Goal: Book appointment/travel/reservation

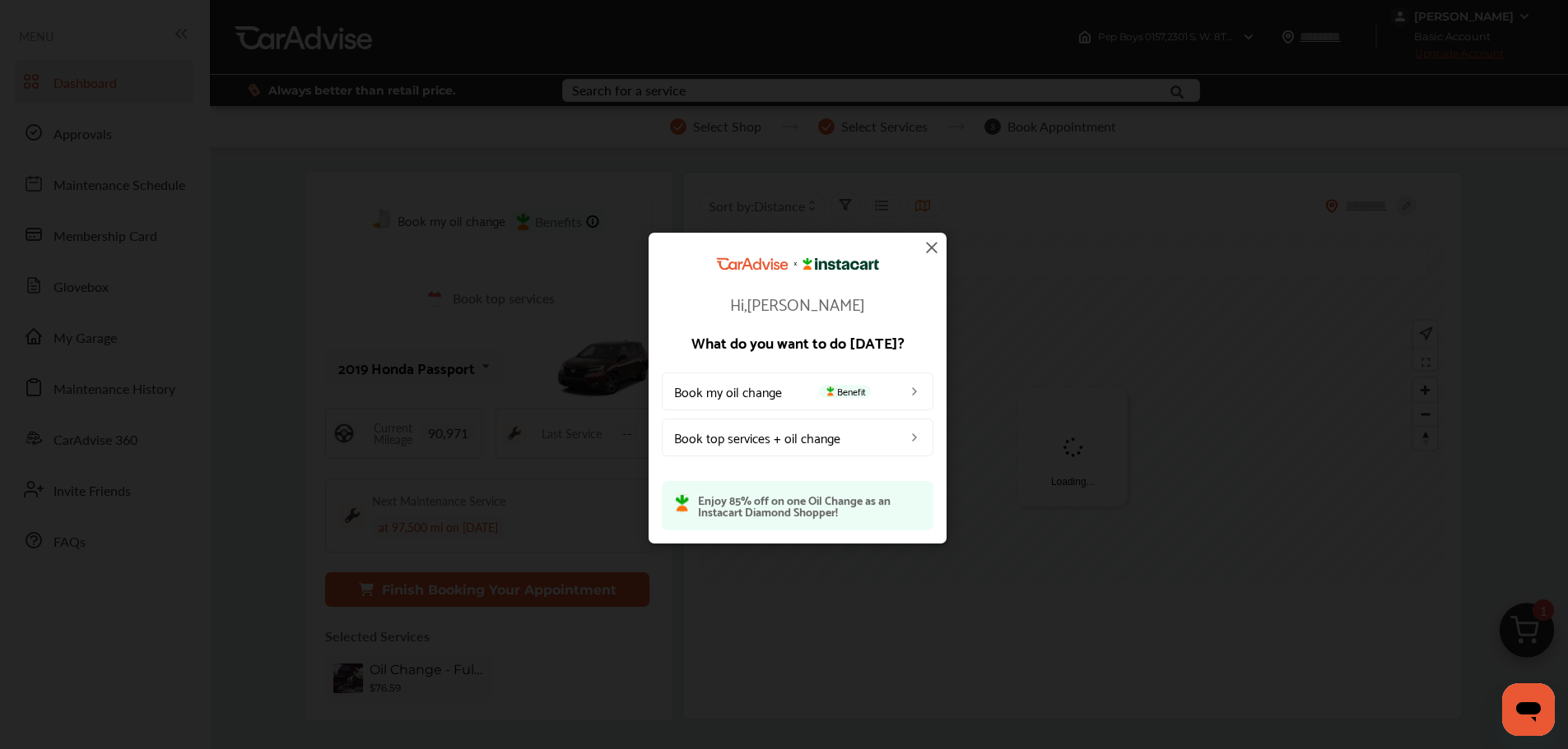
click at [929, 243] on img at bounding box center [931, 248] width 20 height 20
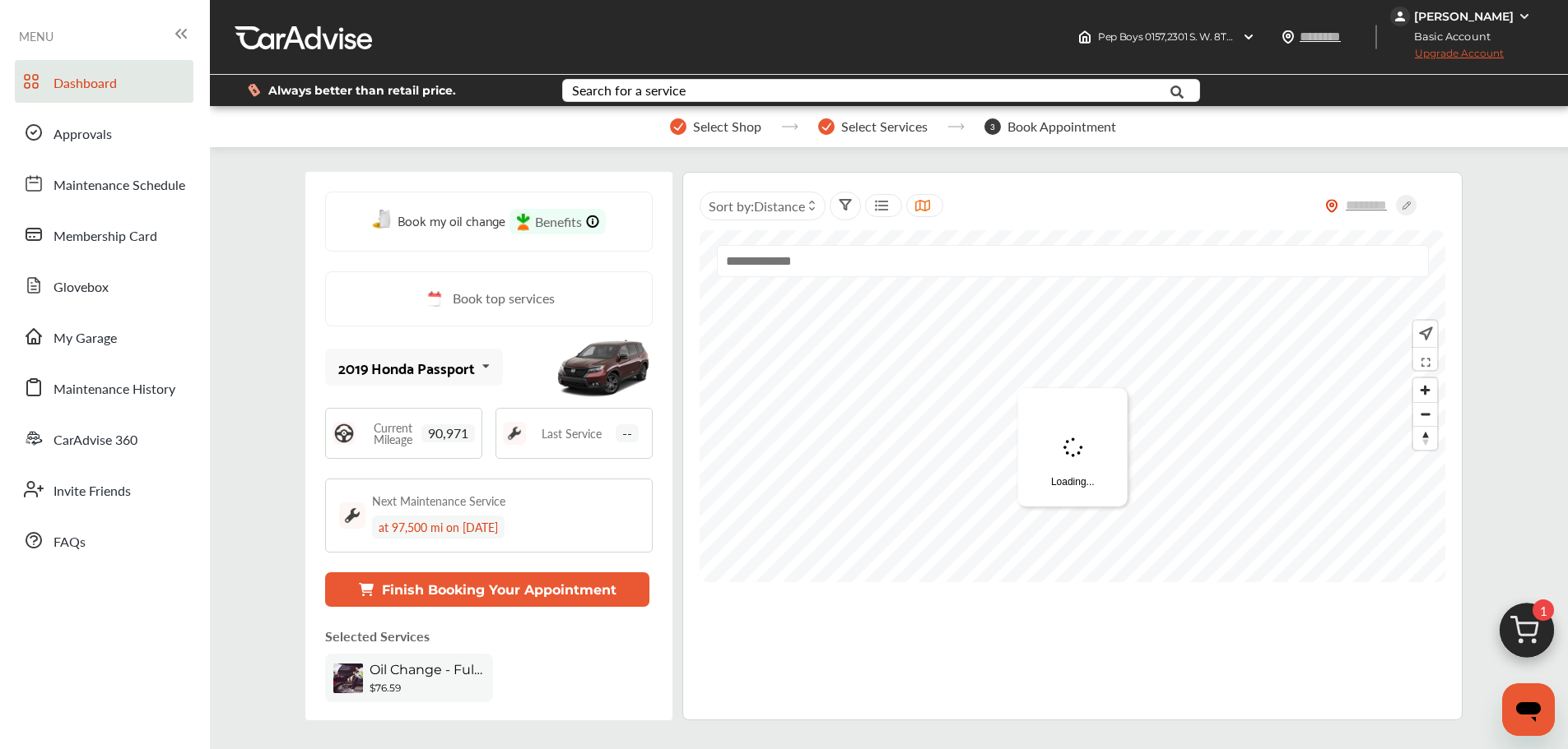
click at [1503, 621] on img at bounding box center [1526, 635] width 79 height 79
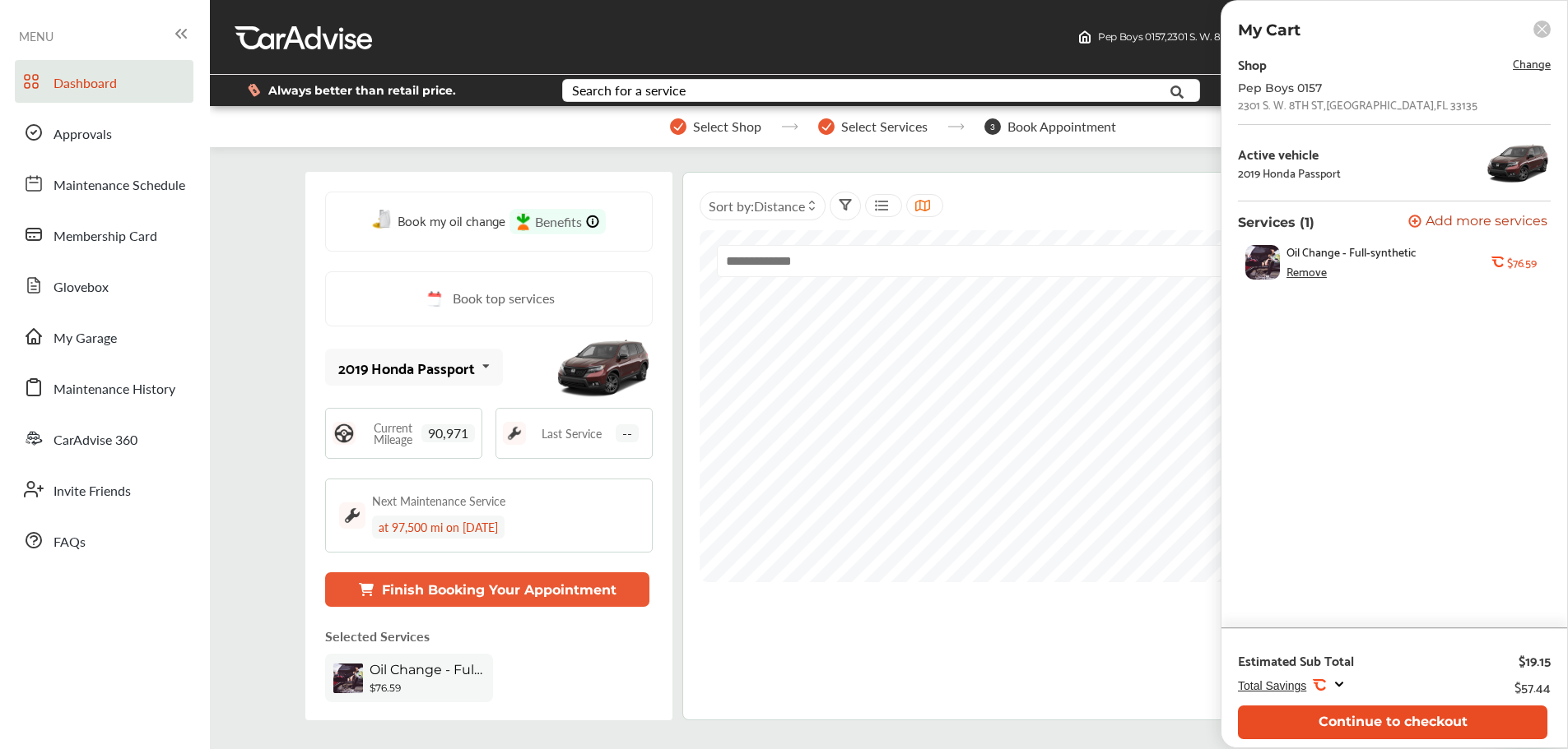
click at [1376, 727] on button "Continue to checkout" at bounding box center [1392, 722] width 309 height 34
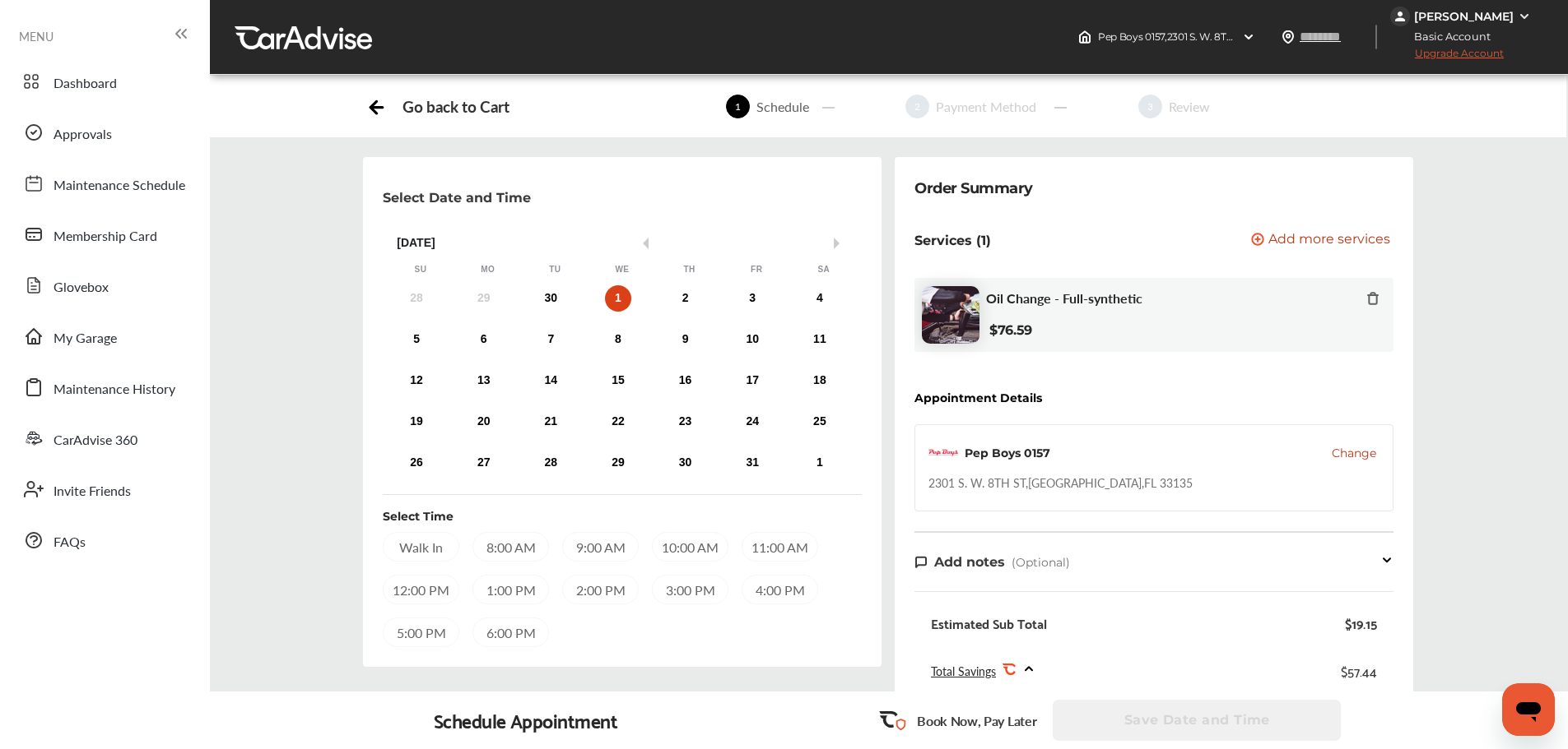
click at [1361, 448] on span "Change" at bounding box center [1353, 453] width 44 height 16
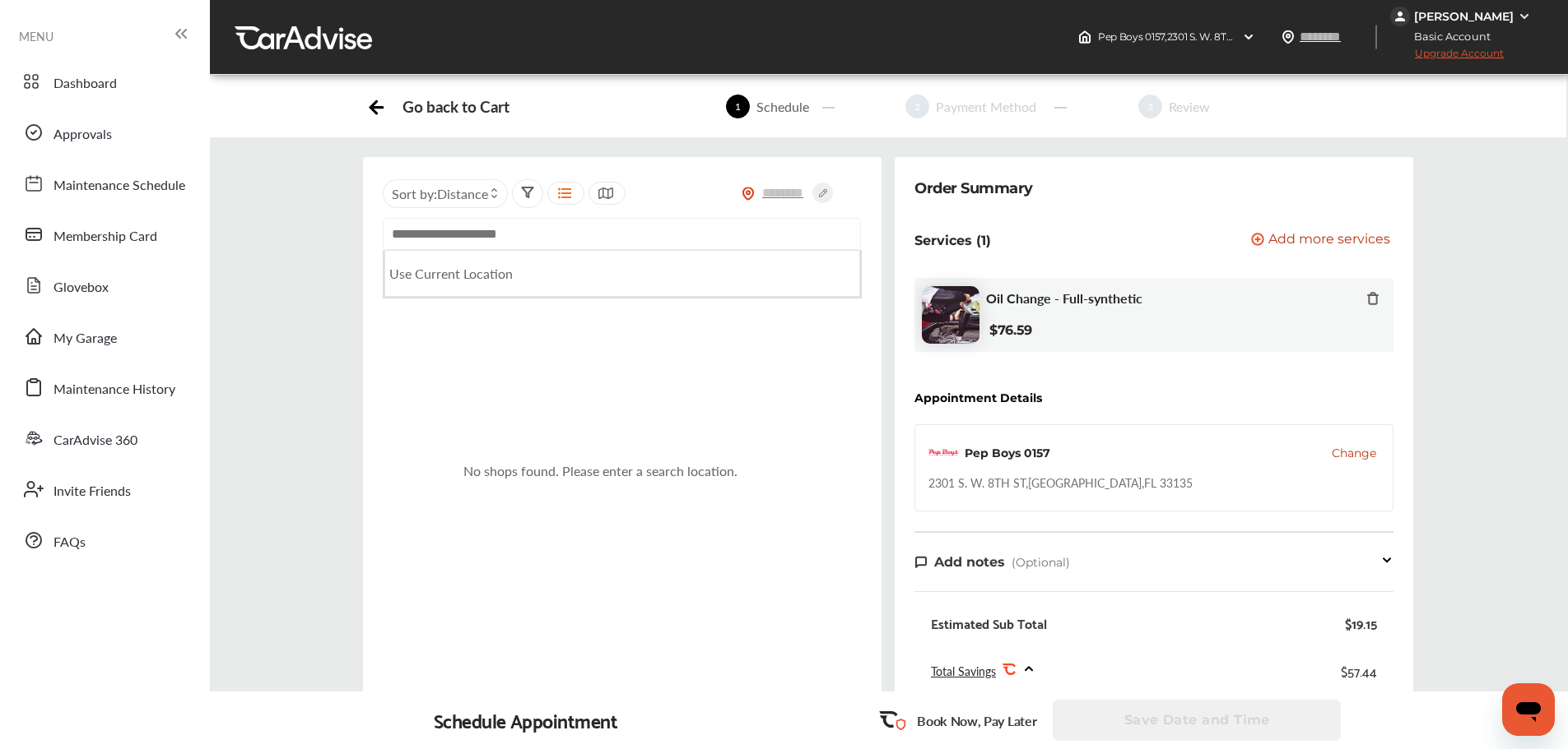
click at [563, 235] on input "text" at bounding box center [622, 234] width 478 height 32
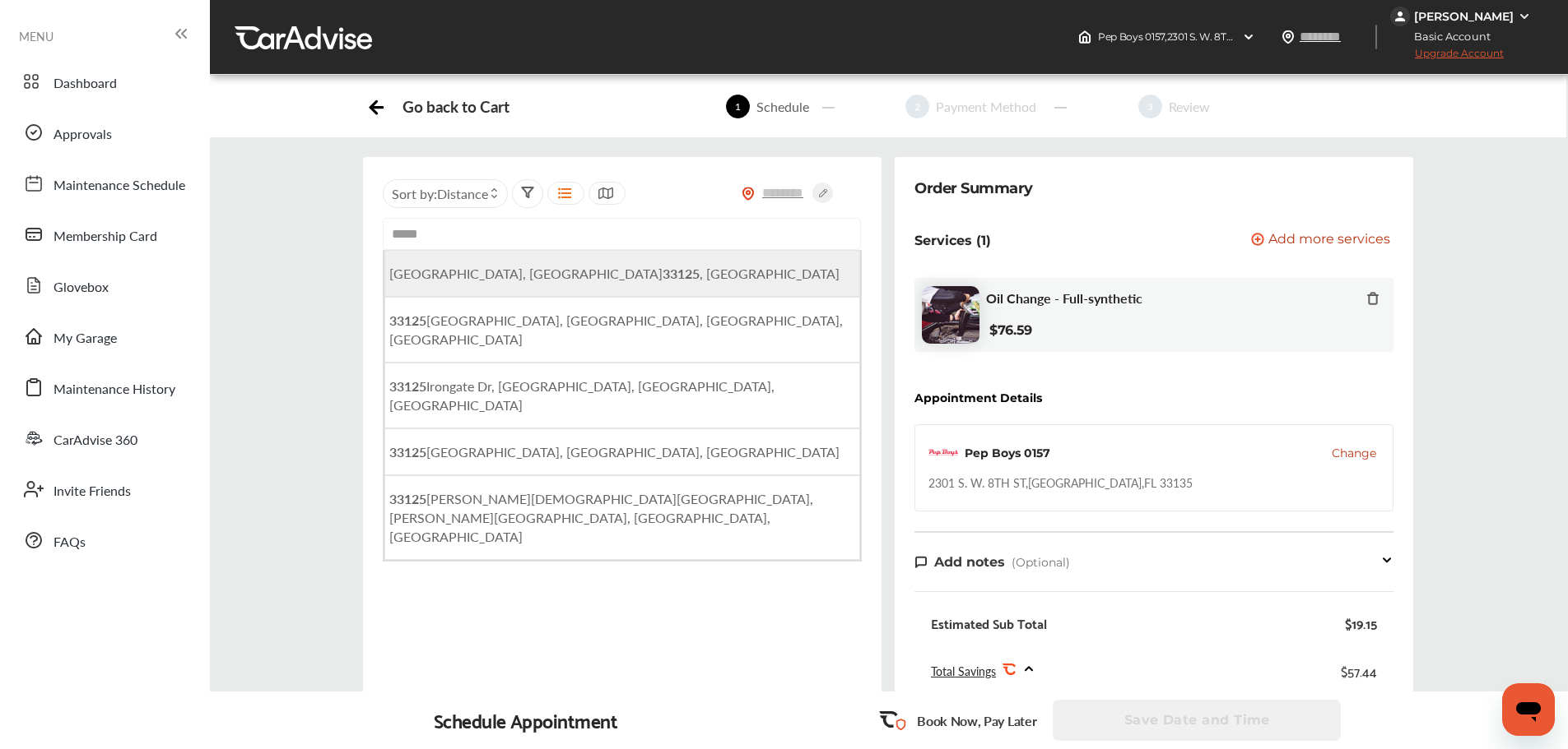
click at [565, 289] on li "[GEOGRAPHIC_DATA] , [GEOGRAPHIC_DATA]" at bounding box center [622, 274] width 476 height 47
type input "**********"
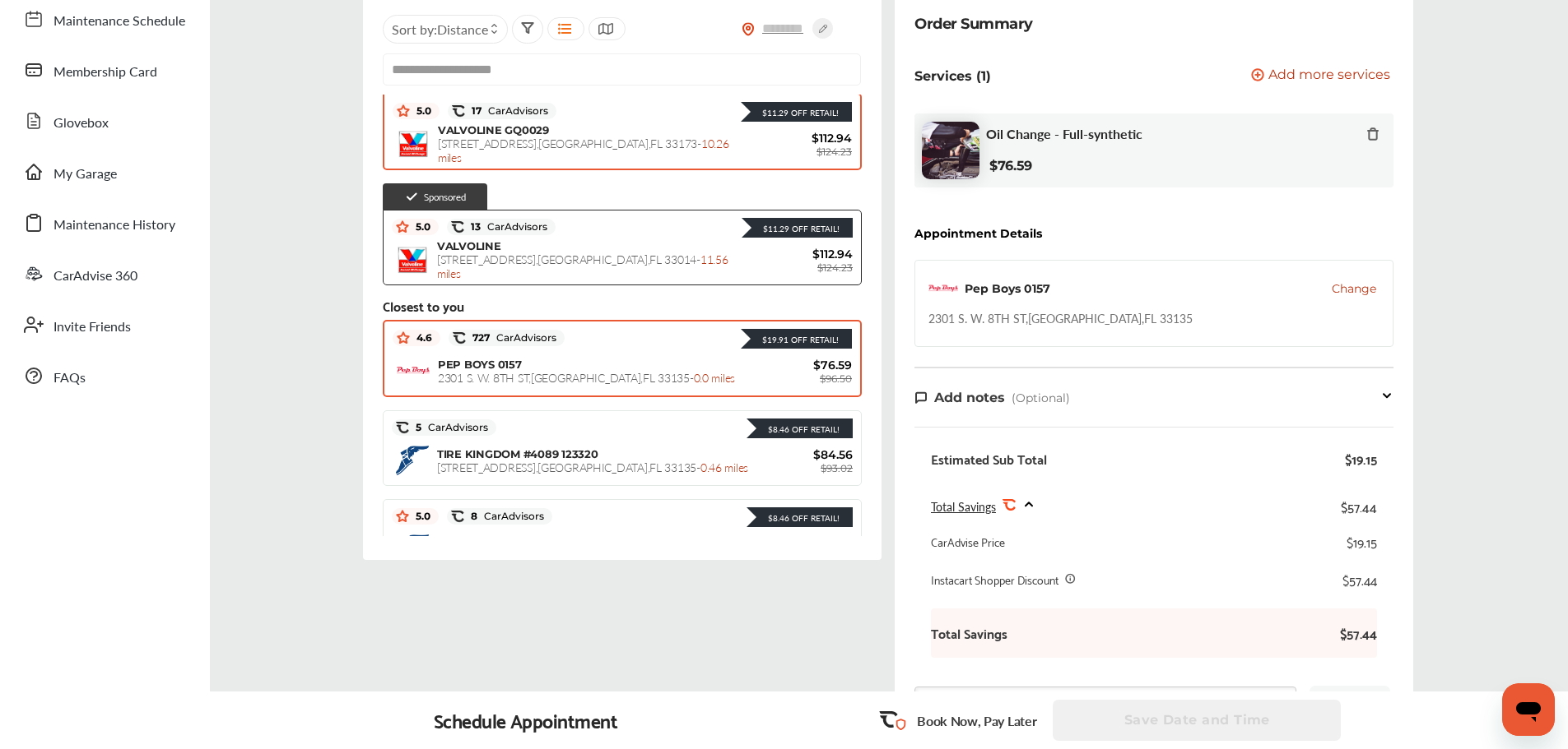
scroll to position [164, 0]
click at [621, 372] on span "2301 S. W. [GEOGRAPHIC_DATA] - 0.0 miles" at bounding box center [586, 377] width 297 height 16
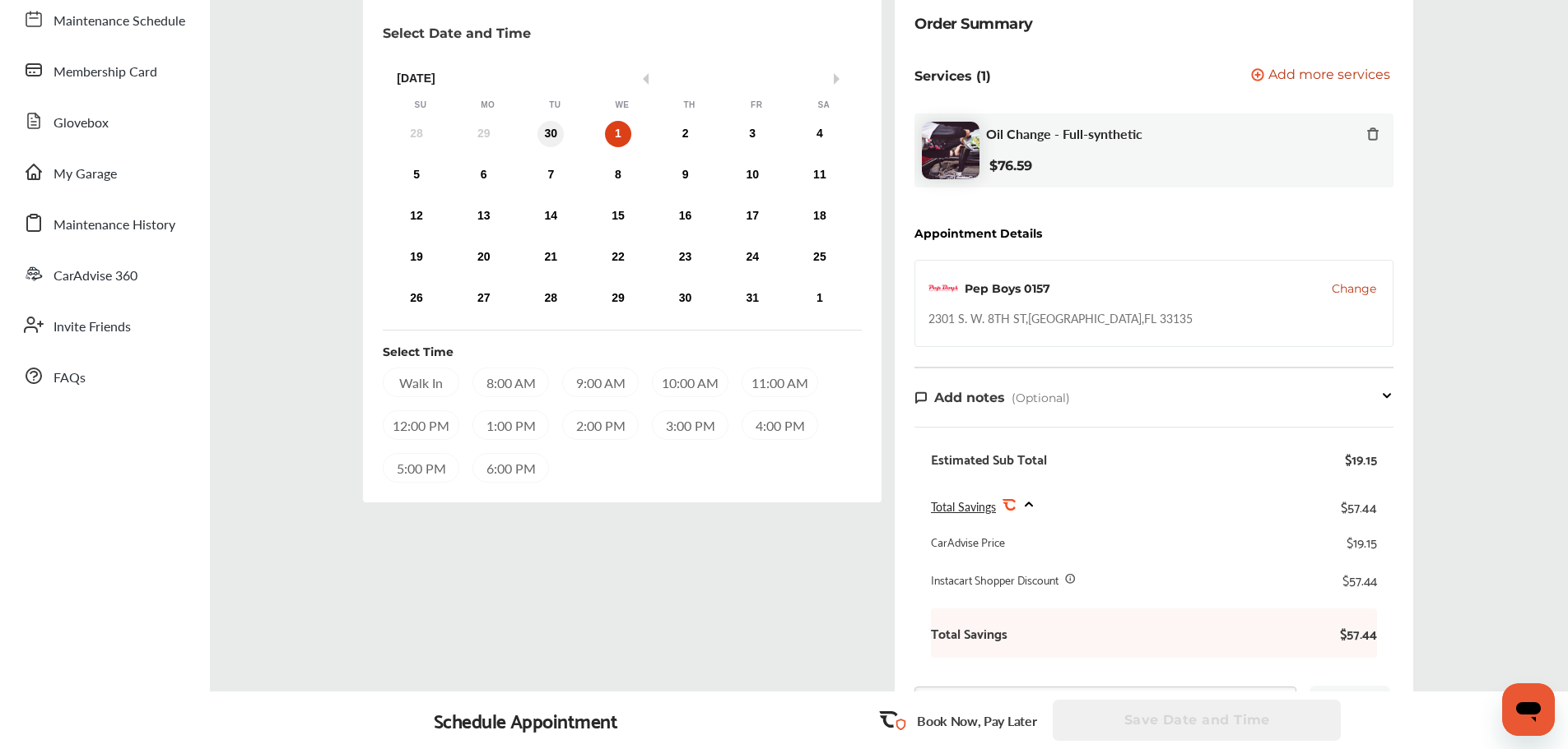
click at [551, 141] on div "30" at bounding box center [550, 134] width 26 height 26
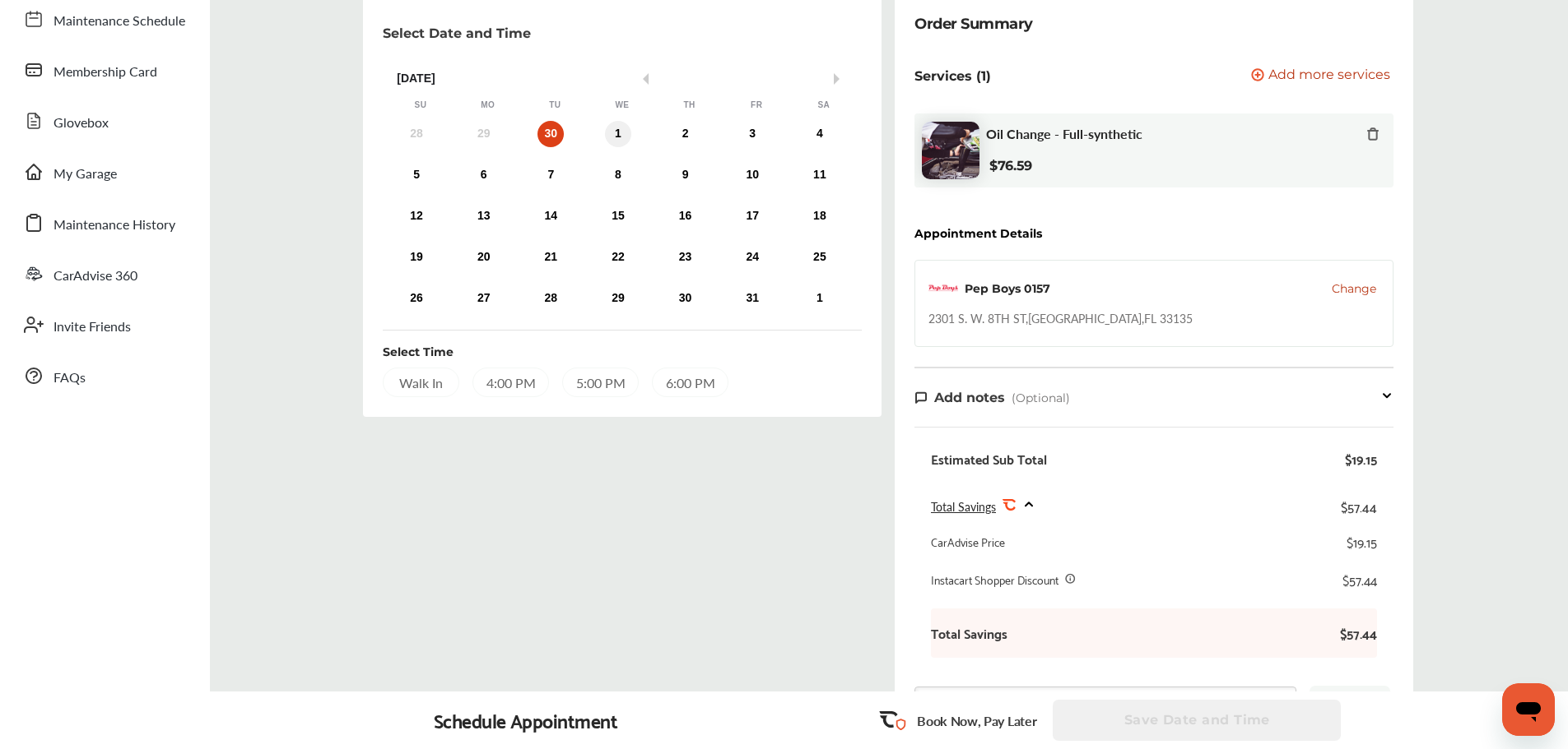
click at [615, 125] on div "1" at bounding box center [618, 134] width 26 height 26
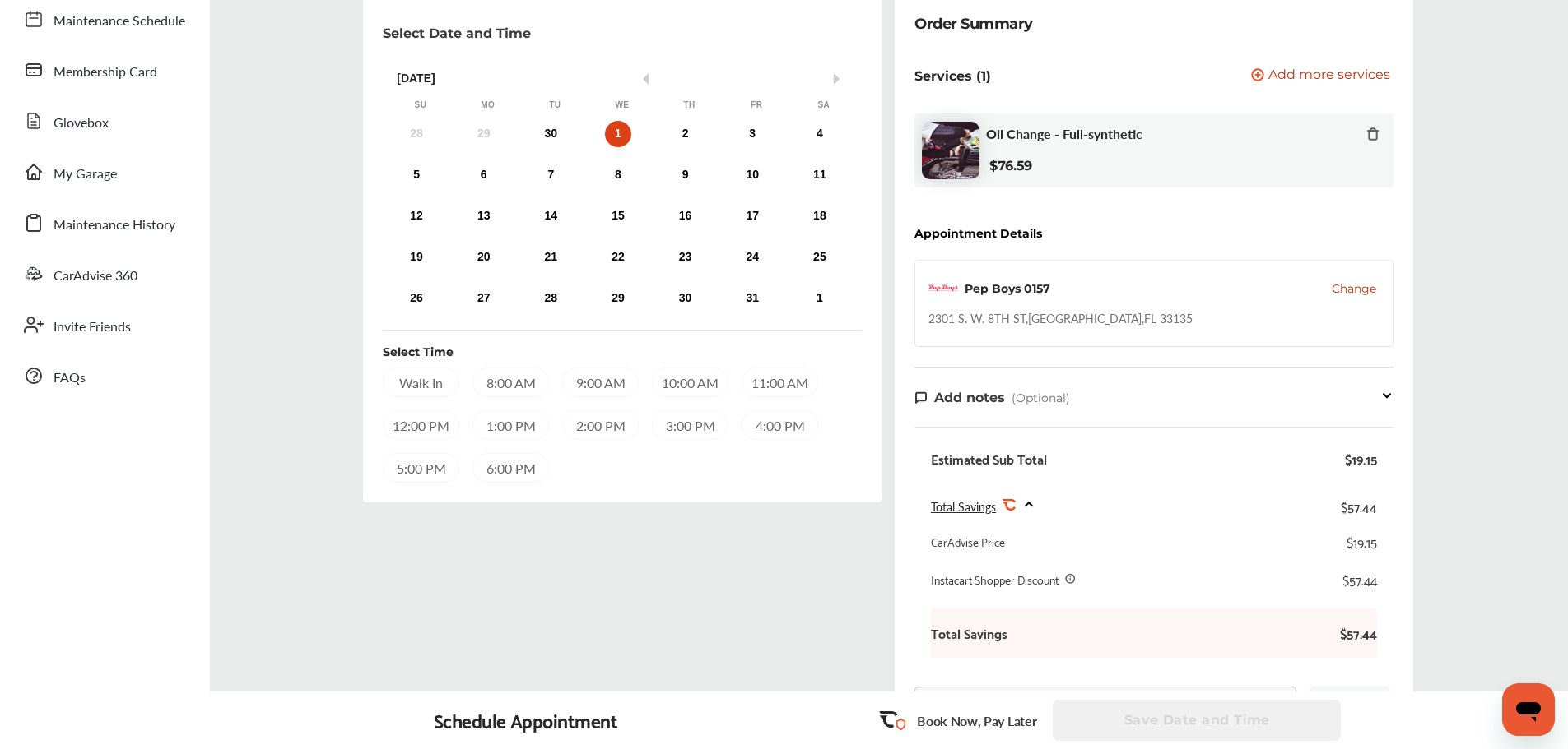
click at [535, 129] on div "28 29 30 1 2 3 4" at bounding box center [618, 134] width 470 height 33
click at [557, 127] on div "30" at bounding box center [550, 134] width 26 height 26
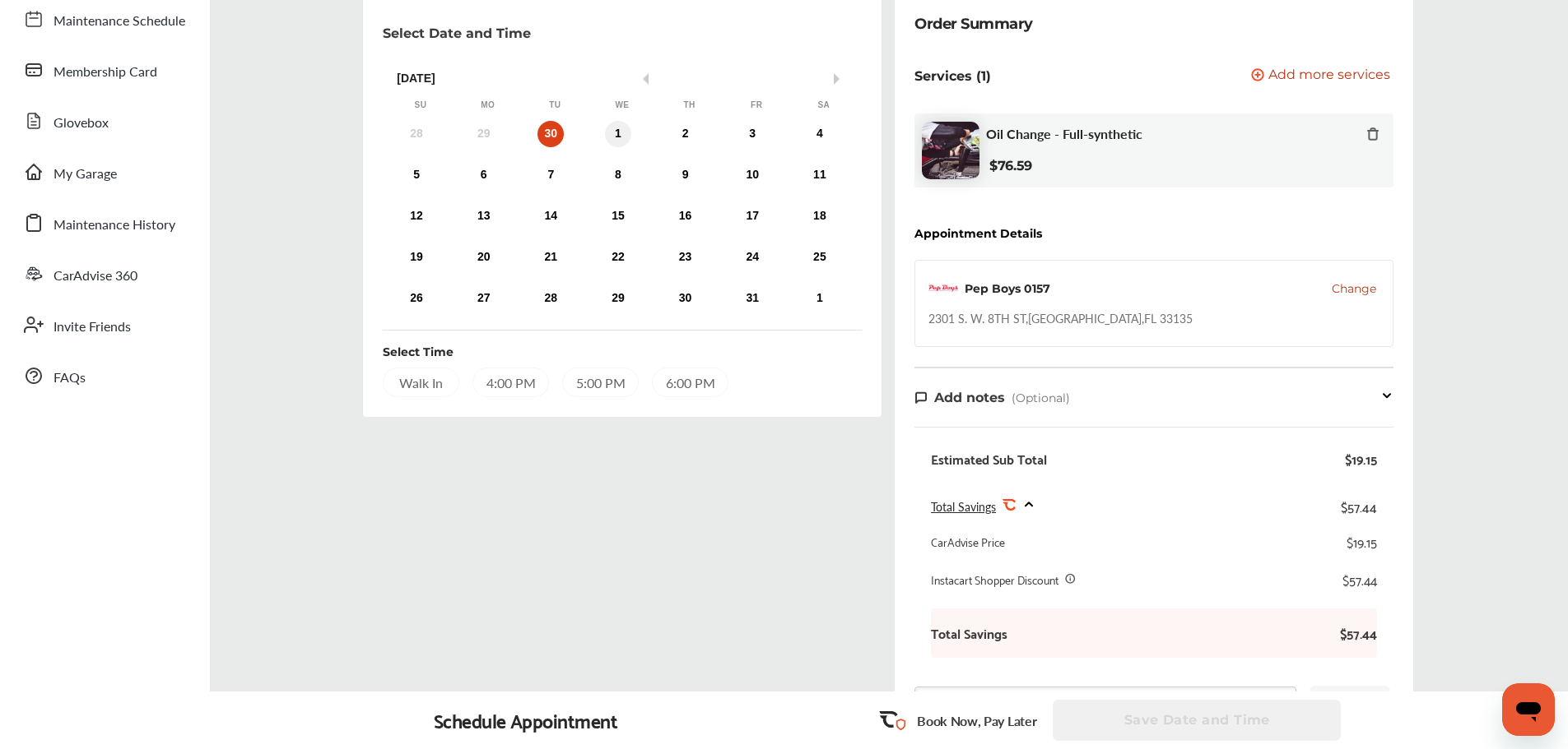
click at [622, 135] on div "1" at bounding box center [618, 134] width 26 height 26
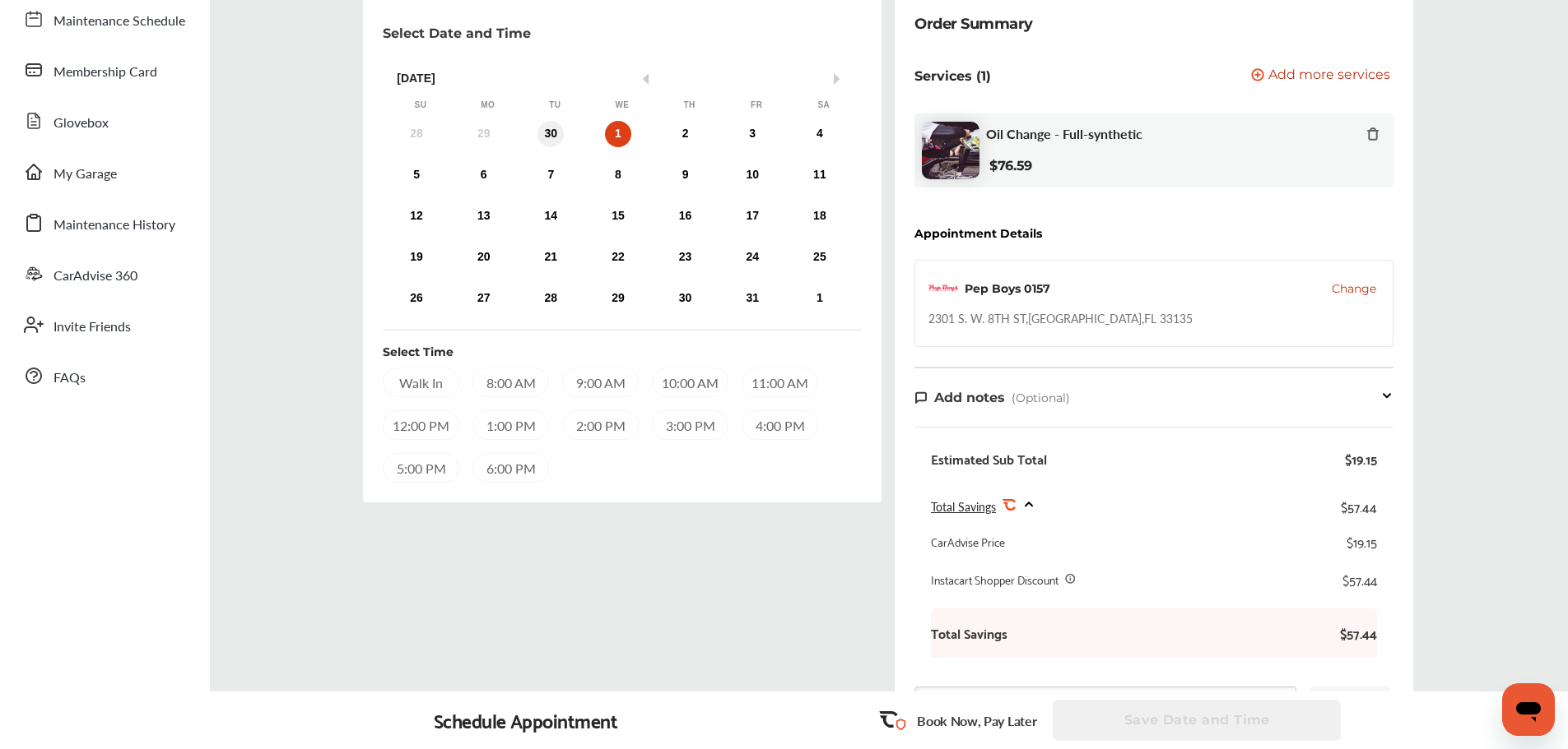
click at [546, 137] on div "30" at bounding box center [550, 134] width 26 height 26
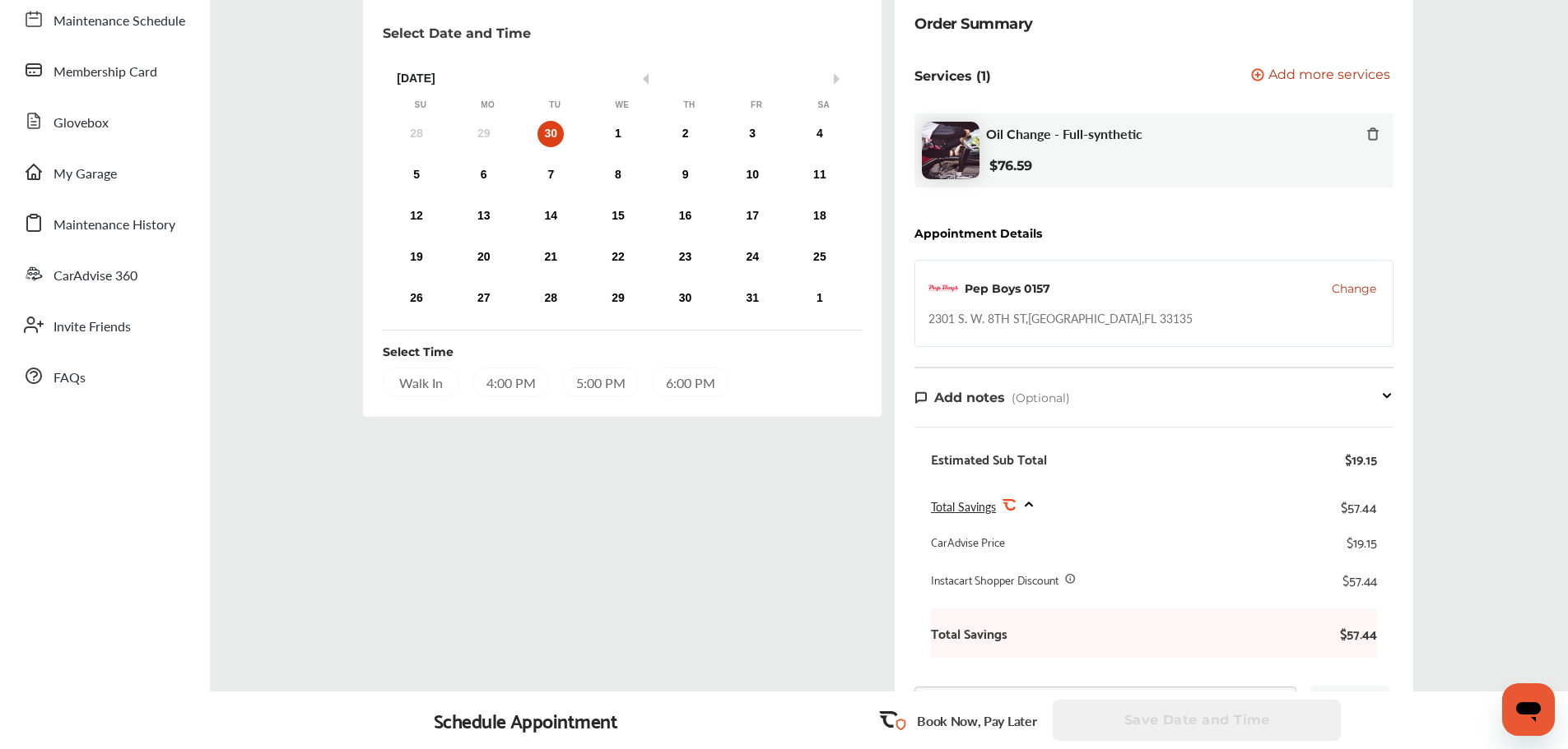
click at [689, 391] on div "6:00 PM" at bounding box center [690, 383] width 76 height 29
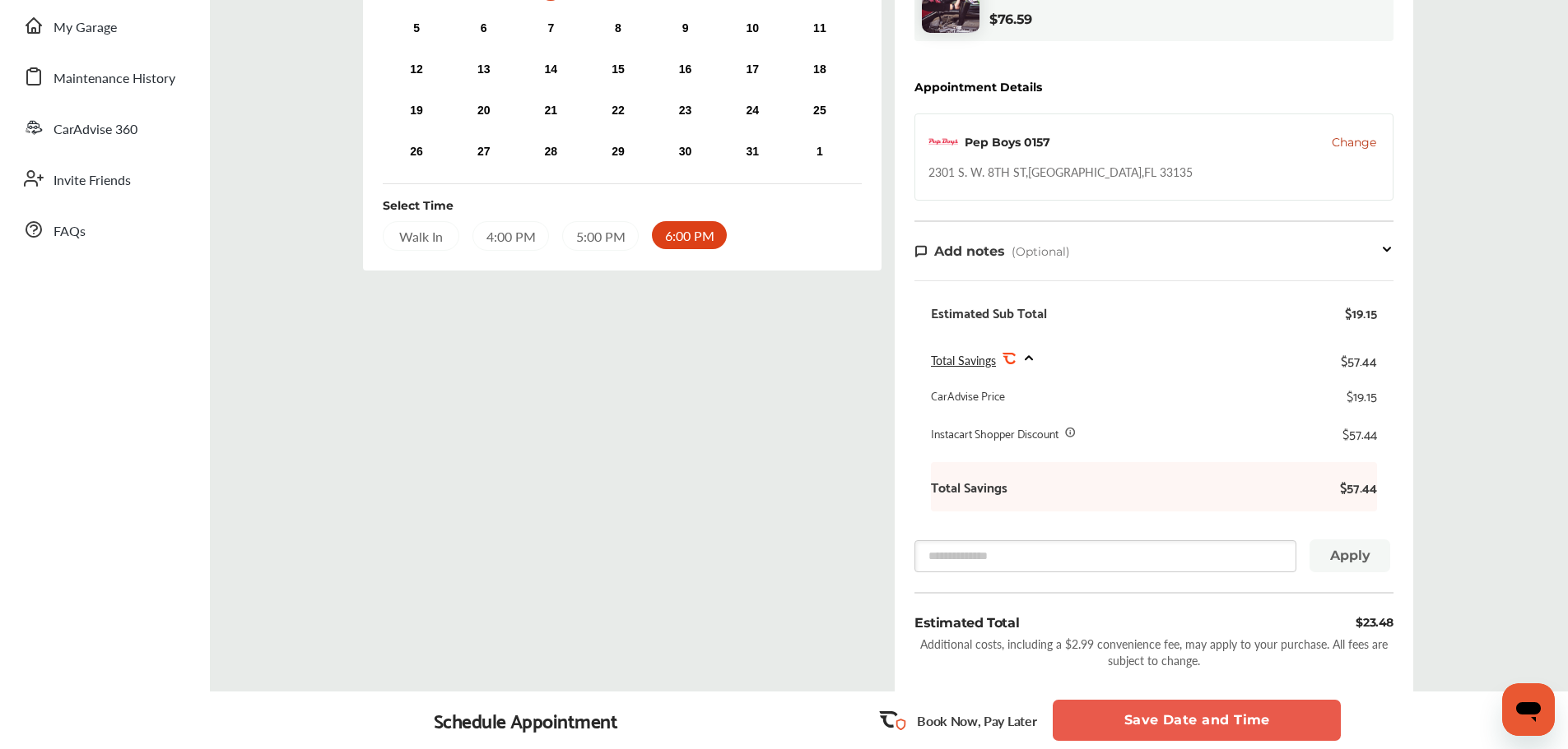
scroll to position [475, 0]
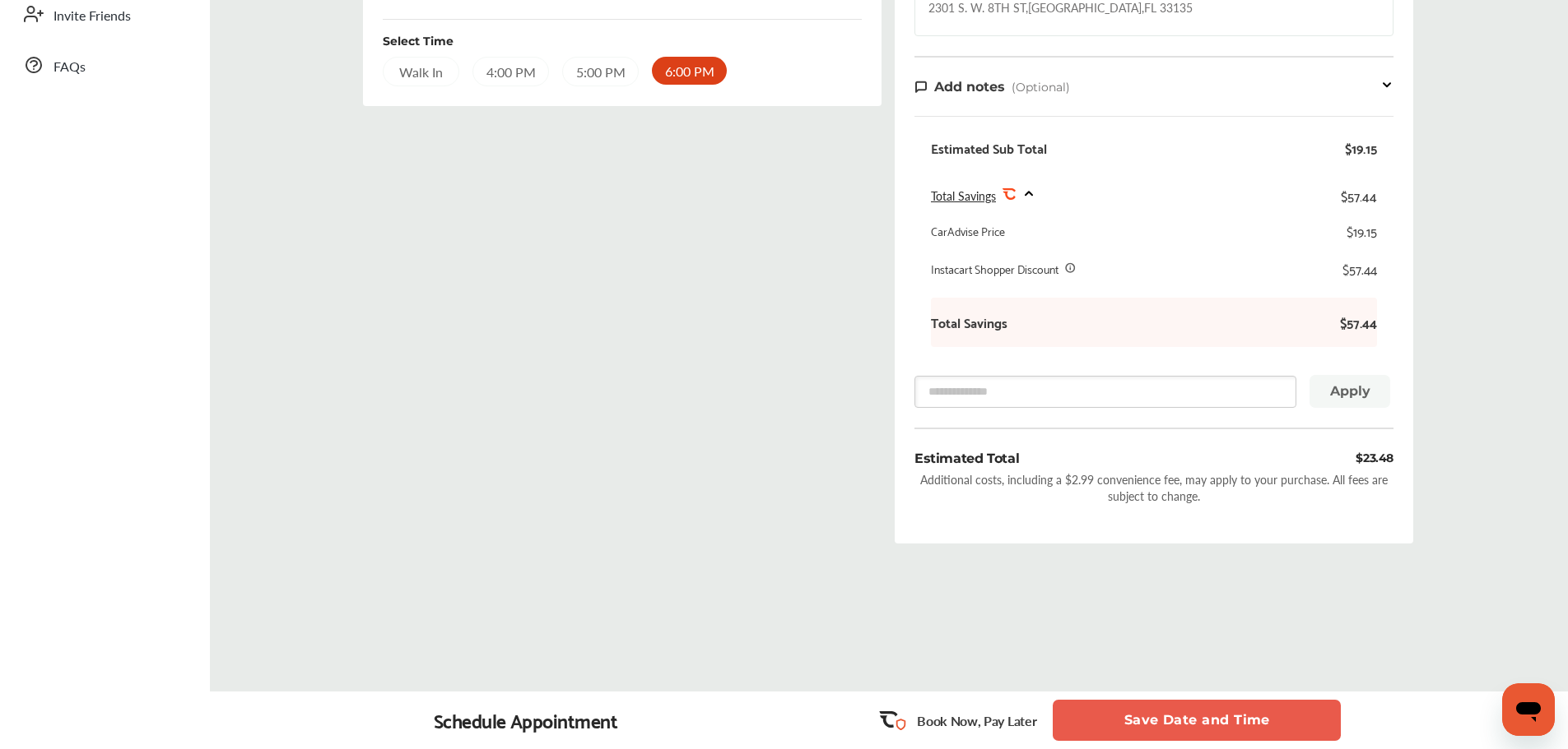
click at [1137, 731] on button "Save Date and Time" at bounding box center [1196, 720] width 288 height 41
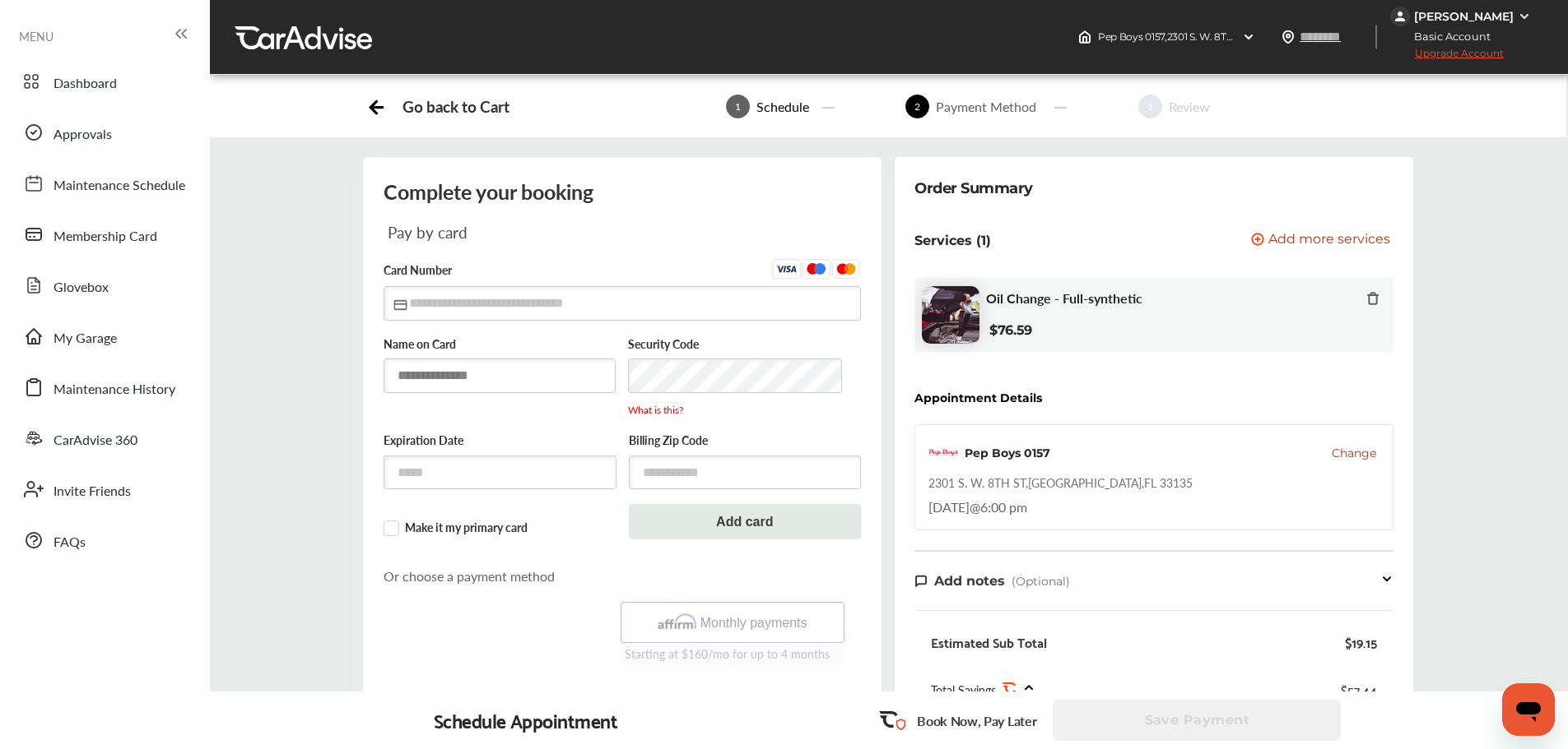
click at [501, 382] on input "text" at bounding box center [500, 375] width 232 height 34
click at [434, 303] on input "text" at bounding box center [622, 303] width 477 height 34
click at [408, 372] on input "**********" at bounding box center [500, 376] width 232 height 36
type input "**********"
click at [446, 304] on input "text" at bounding box center [622, 303] width 477 height 34
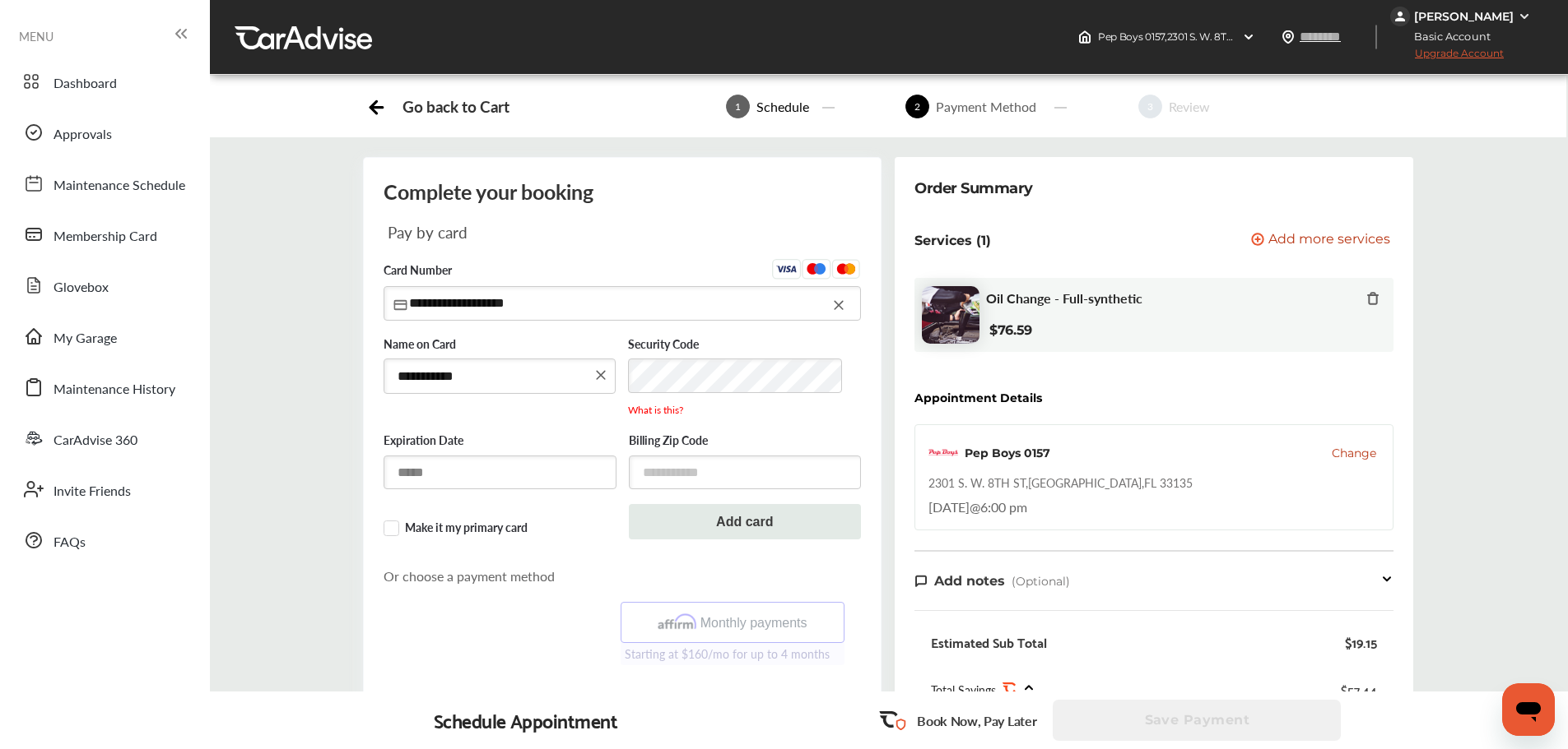
type input "**********"
click at [477, 463] on input "text" at bounding box center [500, 472] width 233 height 34
type input "*****"
click at [766, 486] on input "text" at bounding box center [745, 474] width 233 height 34
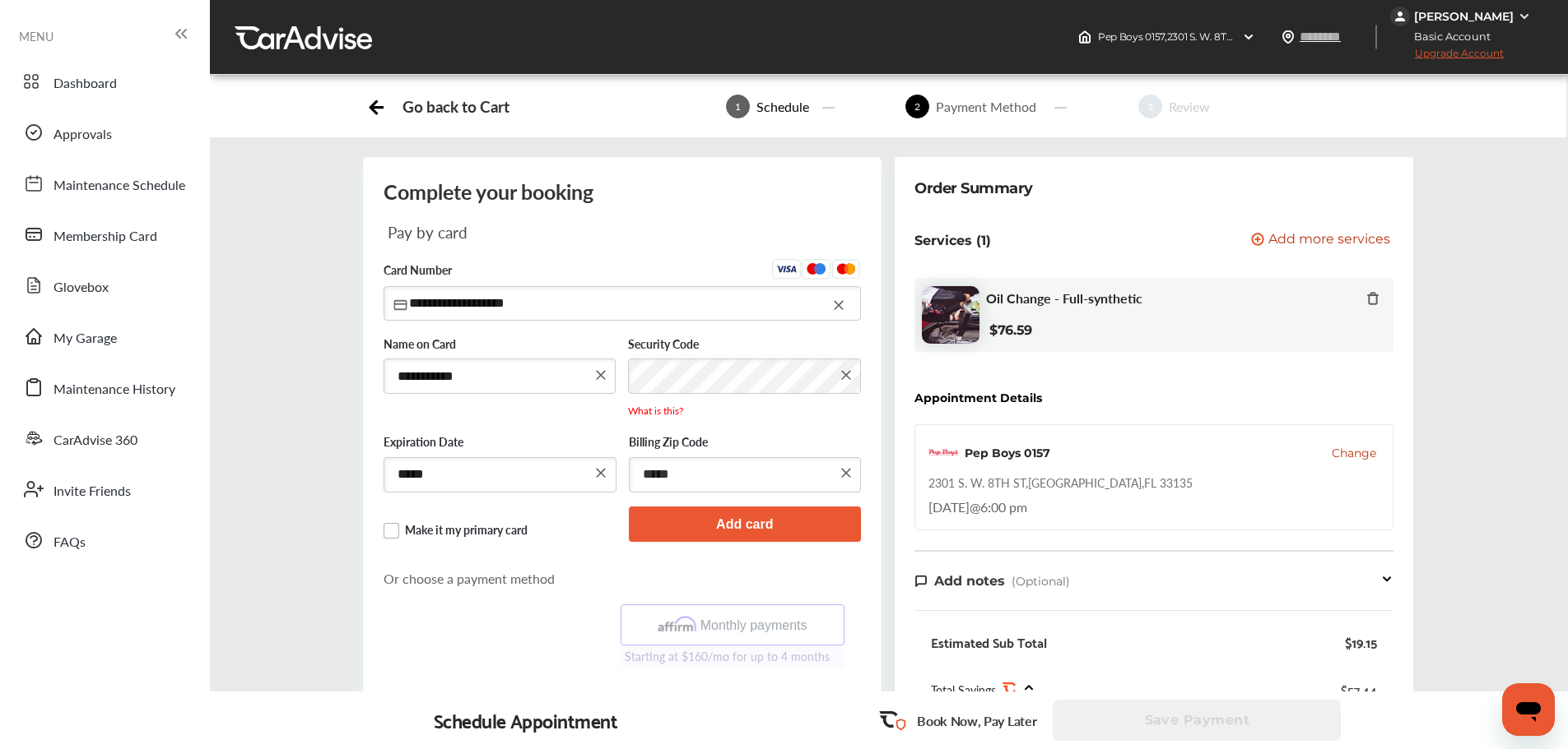
type input "*****"
click at [390, 532] on label "Make it my primary card" at bounding box center [500, 531] width 233 height 16
click at [684, 534] on button "Add card" at bounding box center [745, 524] width 233 height 36
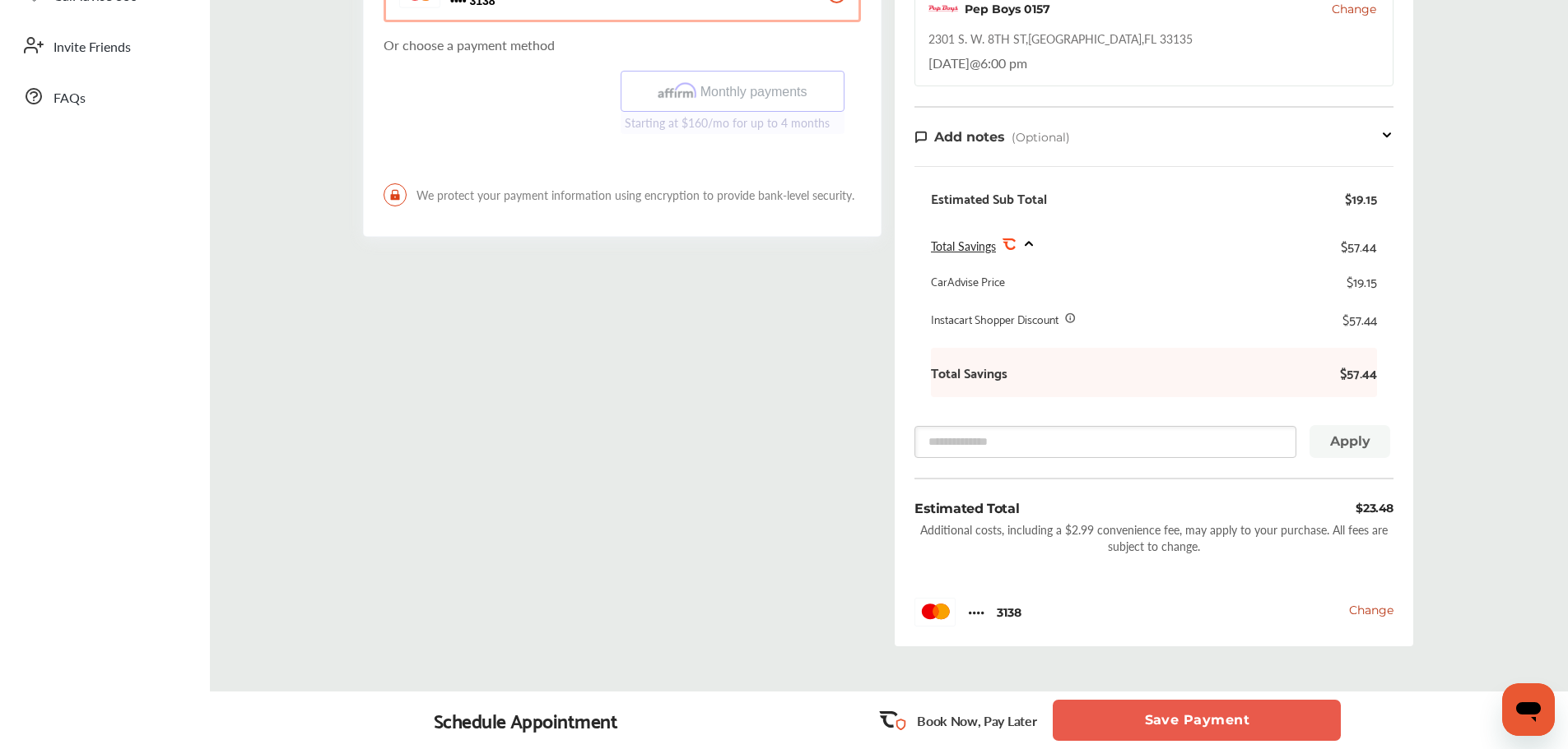
scroll to position [494, 0]
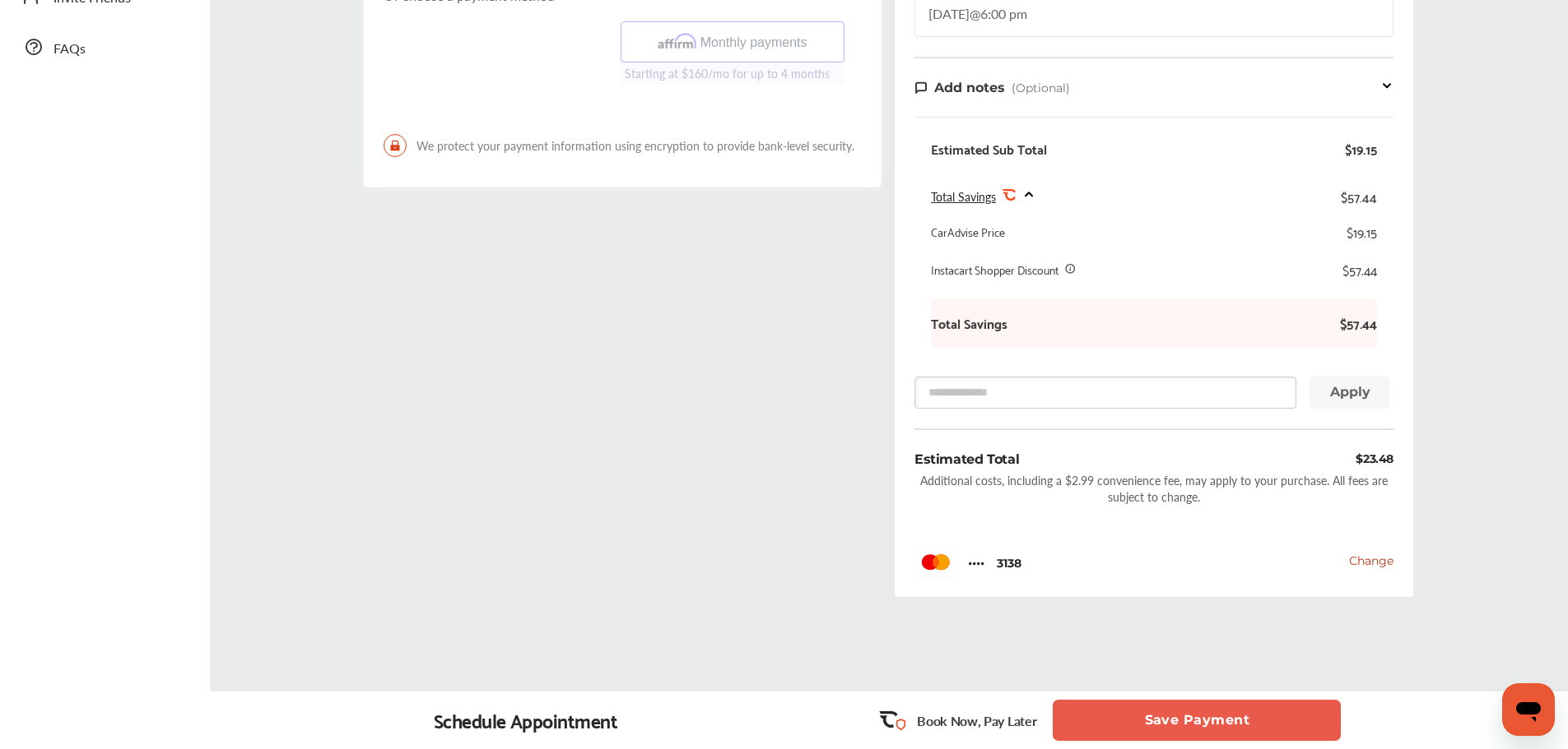
click at [1167, 720] on button "Save Payment" at bounding box center [1196, 720] width 288 height 41
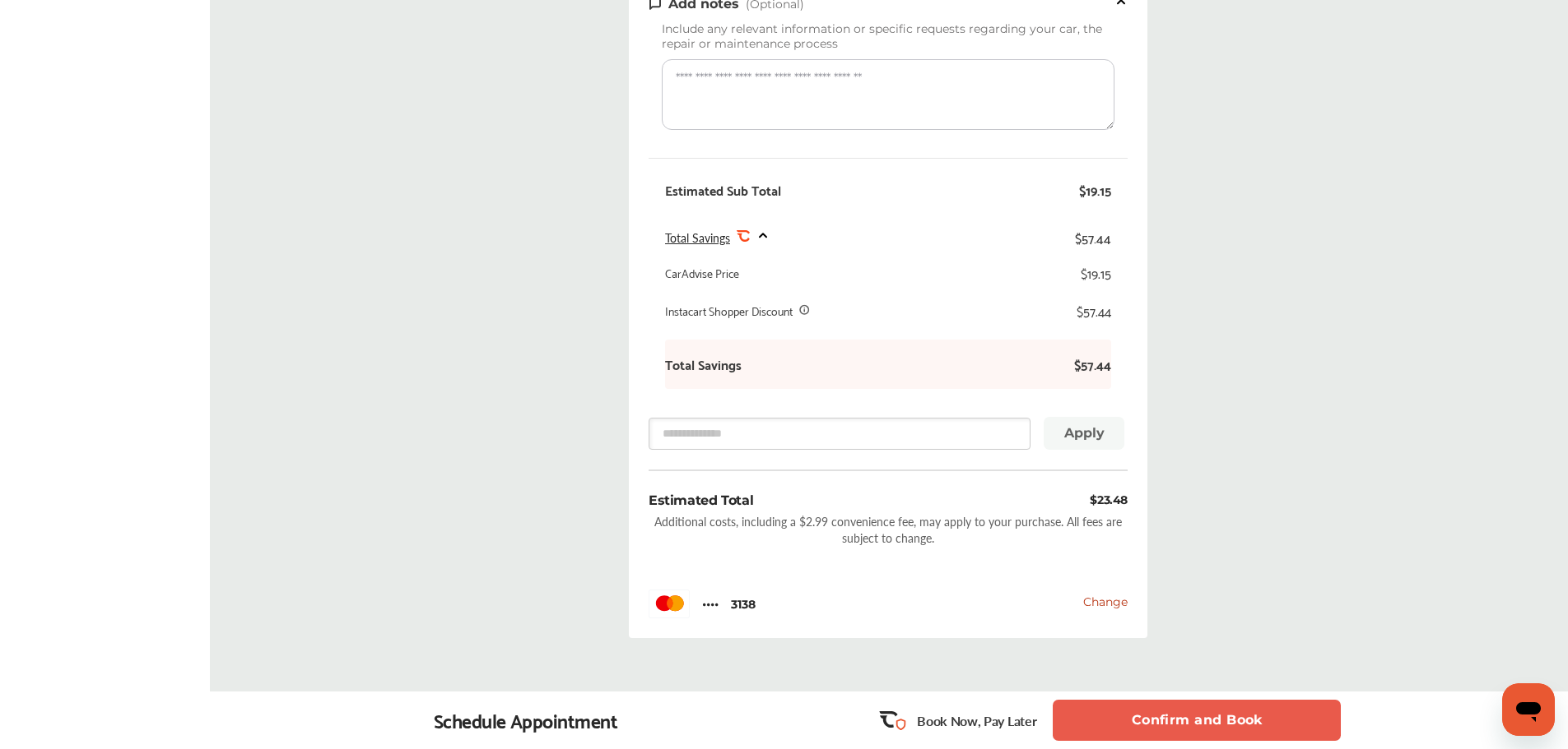
scroll to position [576, 0]
click at [1221, 715] on button "Confirm and Book" at bounding box center [1196, 720] width 288 height 41
